Goal: Navigation & Orientation: Find specific page/section

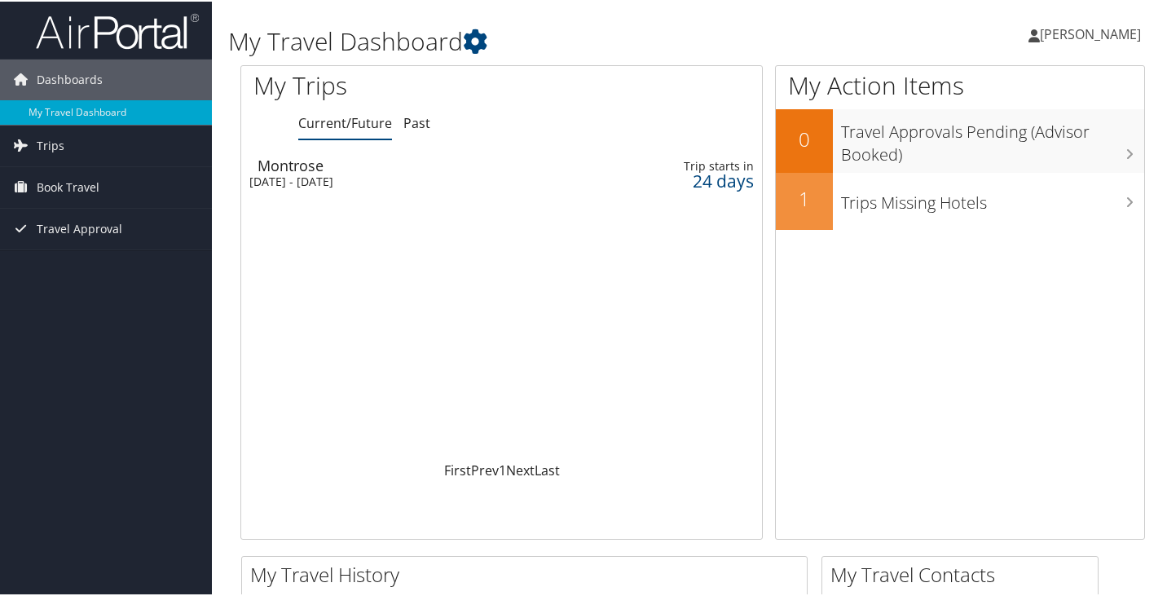
click at [391, 173] on div "[DATE] - [DATE]" at bounding box center [413, 180] width 328 height 15
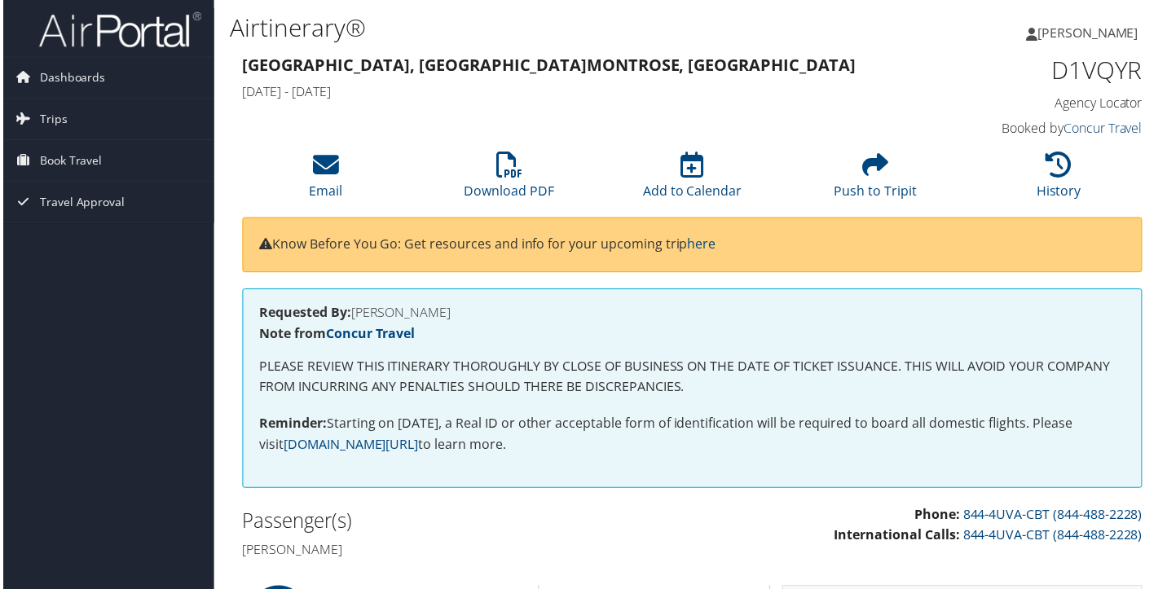
click at [1084, 126] on link "Concur Travel" at bounding box center [1105, 129] width 79 height 18
click at [1123, 203] on li "History" at bounding box center [1061, 177] width 184 height 66
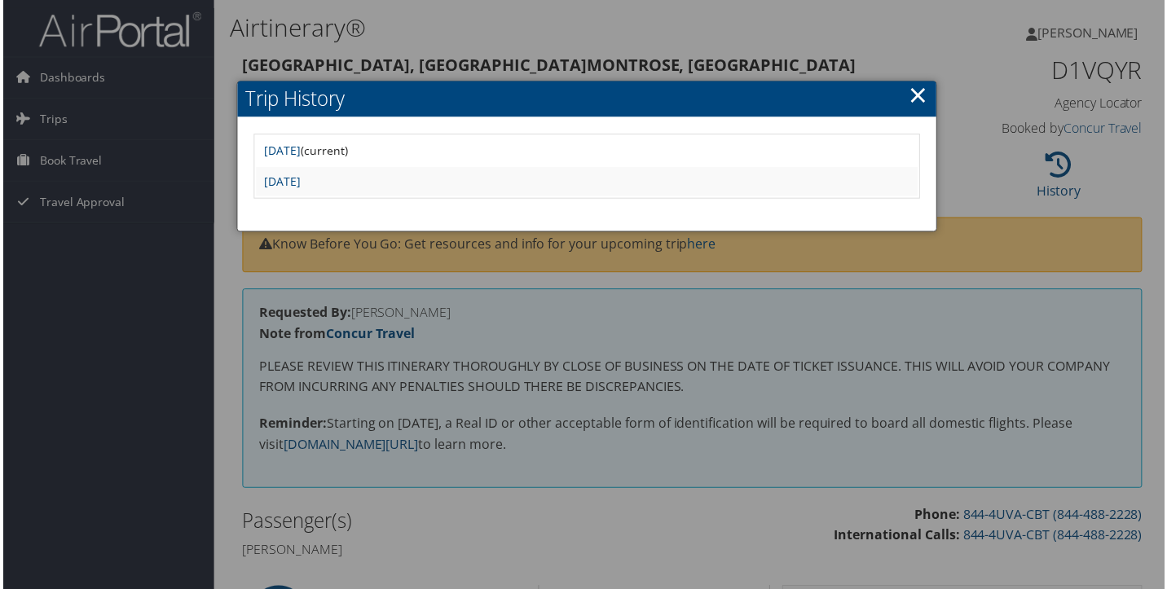
click at [932, 88] on h2 "Trip History" at bounding box center [587, 100] width 703 height 36
click at [914, 96] on link "×" at bounding box center [919, 95] width 19 height 33
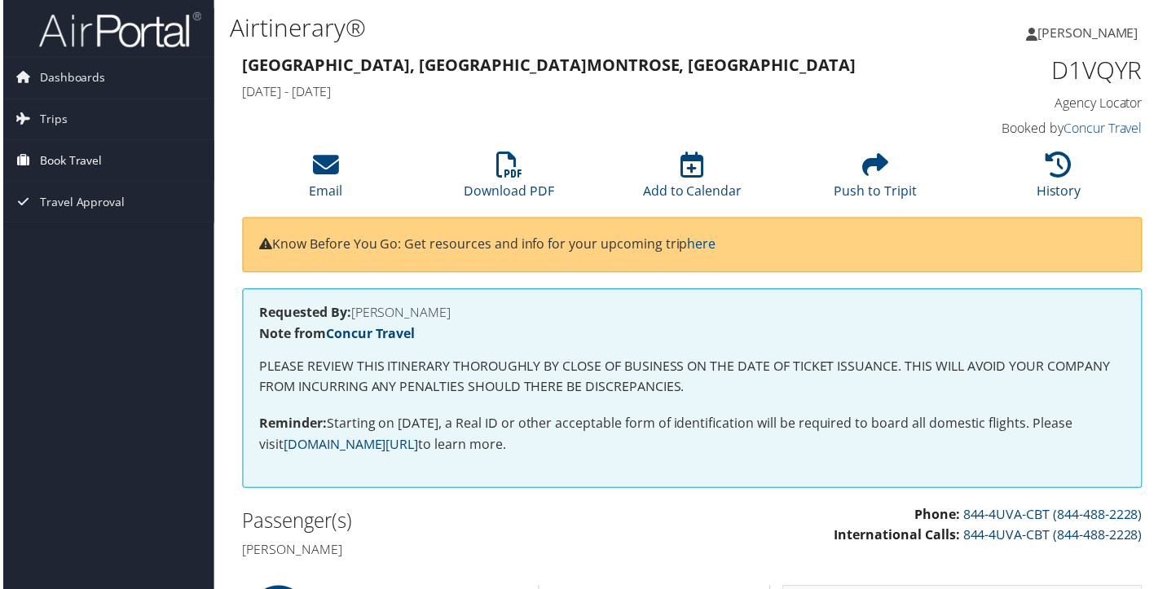
click at [77, 166] on span "Book Travel" at bounding box center [68, 161] width 63 height 41
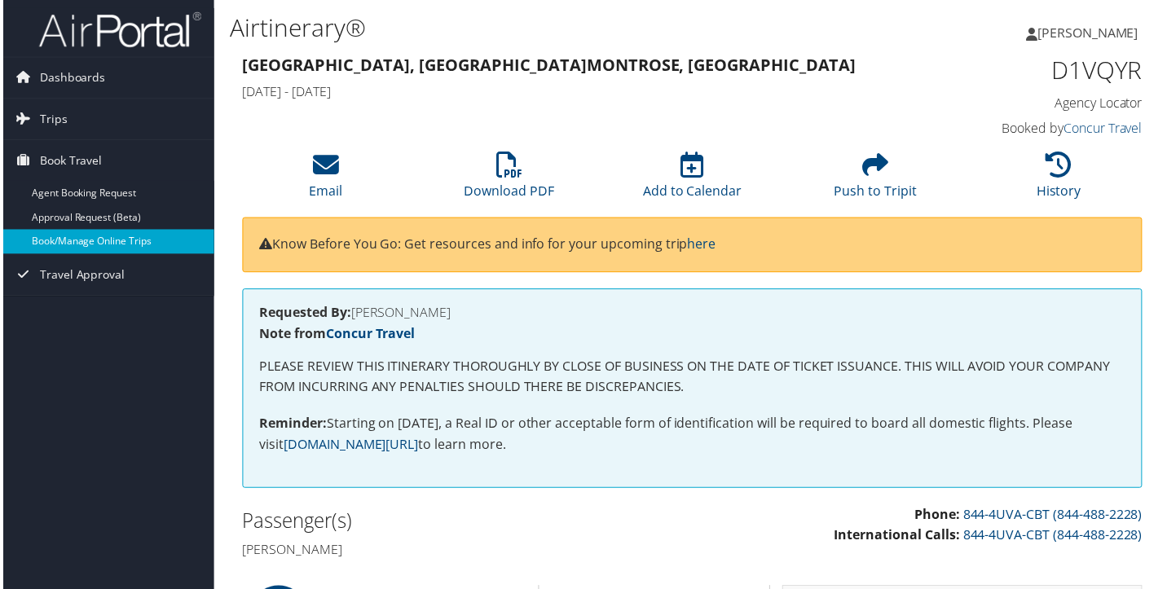
click at [87, 231] on link "Book/Manage Online Trips" at bounding box center [106, 243] width 212 height 24
